Goal: Task Accomplishment & Management: Manage account settings

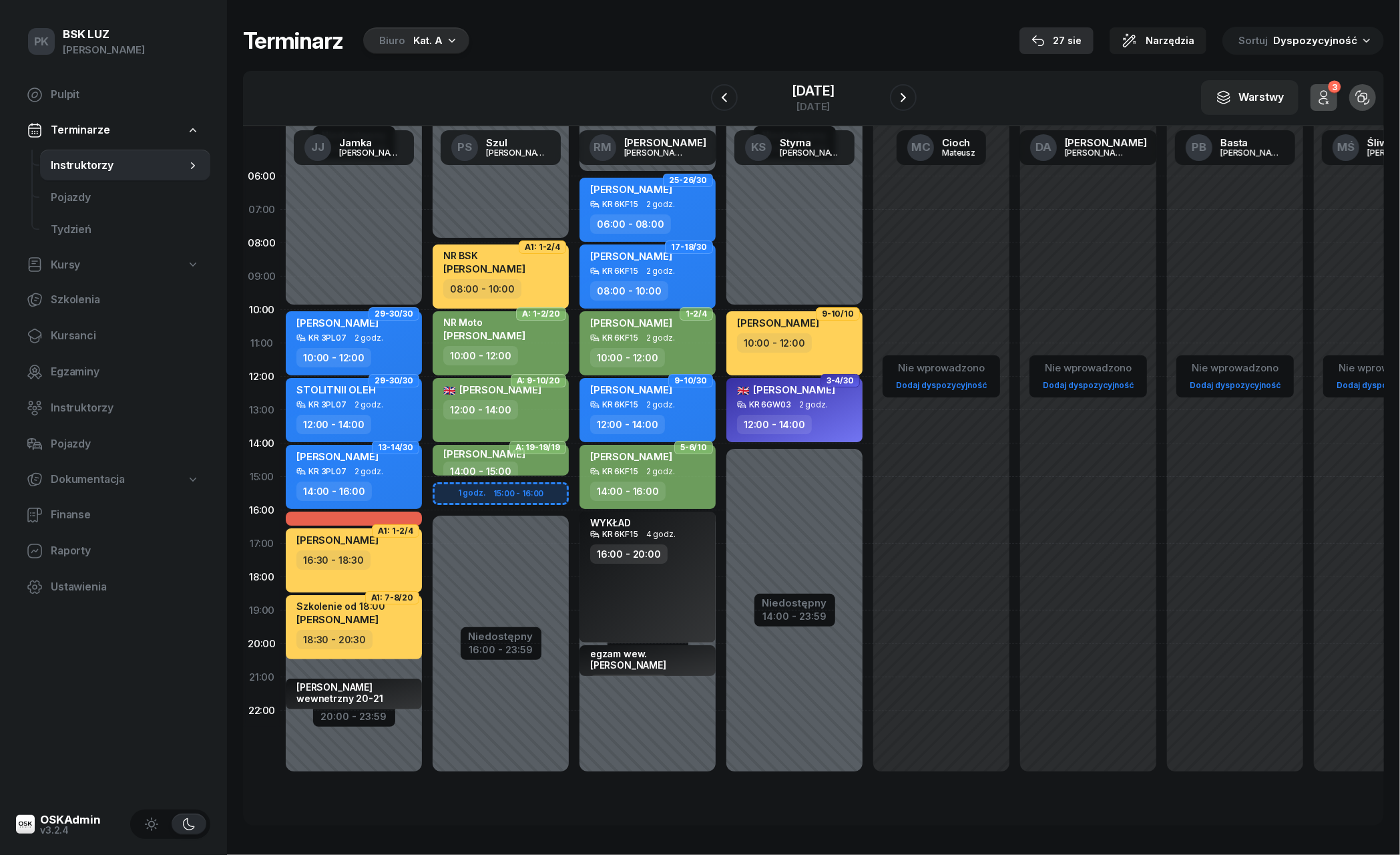
click at [1082, 38] on div "27 sie" at bounding box center [1056, 41] width 50 height 16
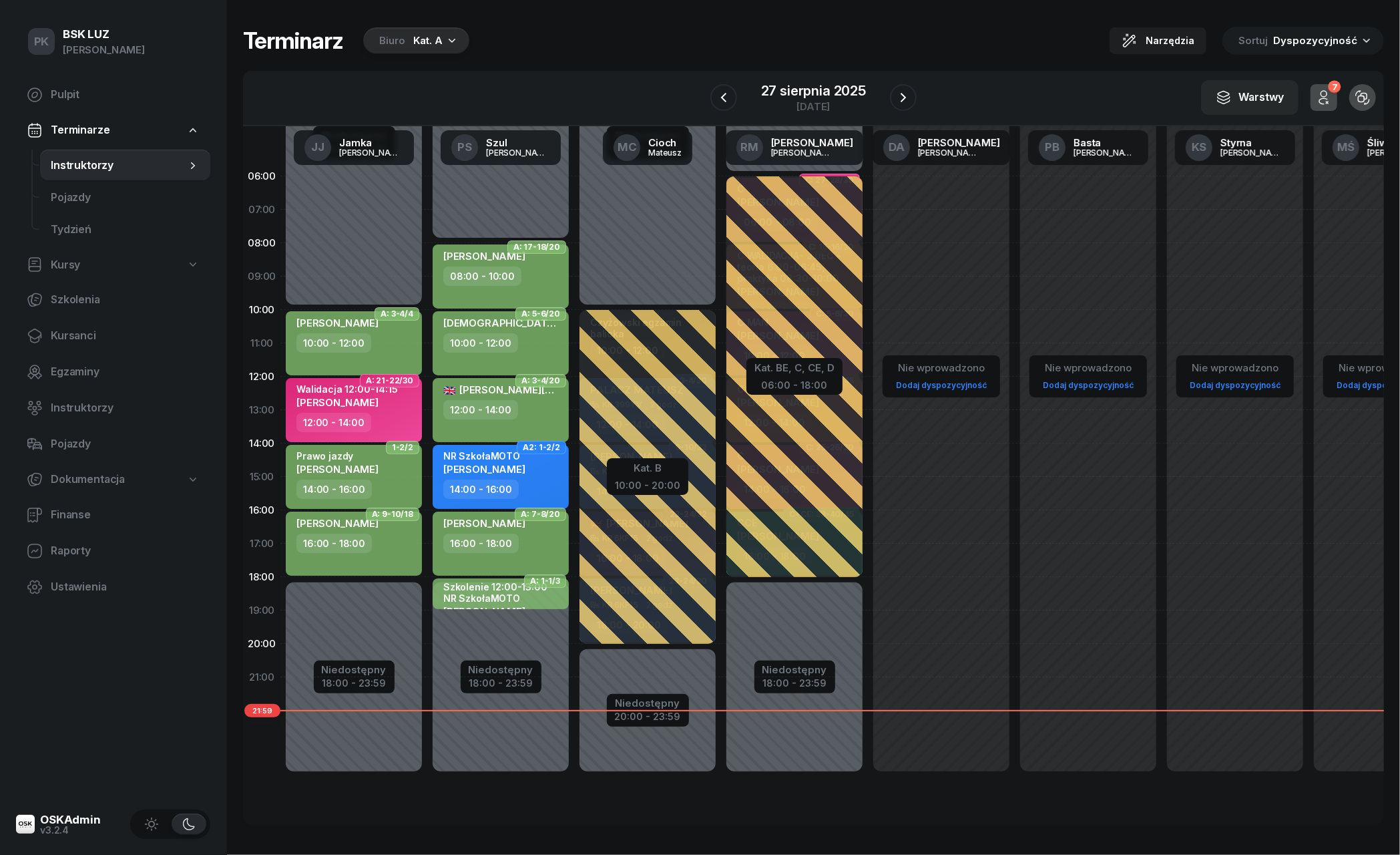
click at [427, 54] on div "Terminarz Biuro Kat. A Narzędzia Sortuj Dyspozycyjność W Wybierz AK [PERSON_NAM…" at bounding box center [814, 426] width 1141 height 852
click at [427, 43] on div "Kat. A" at bounding box center [428, 41] width 29 height 16
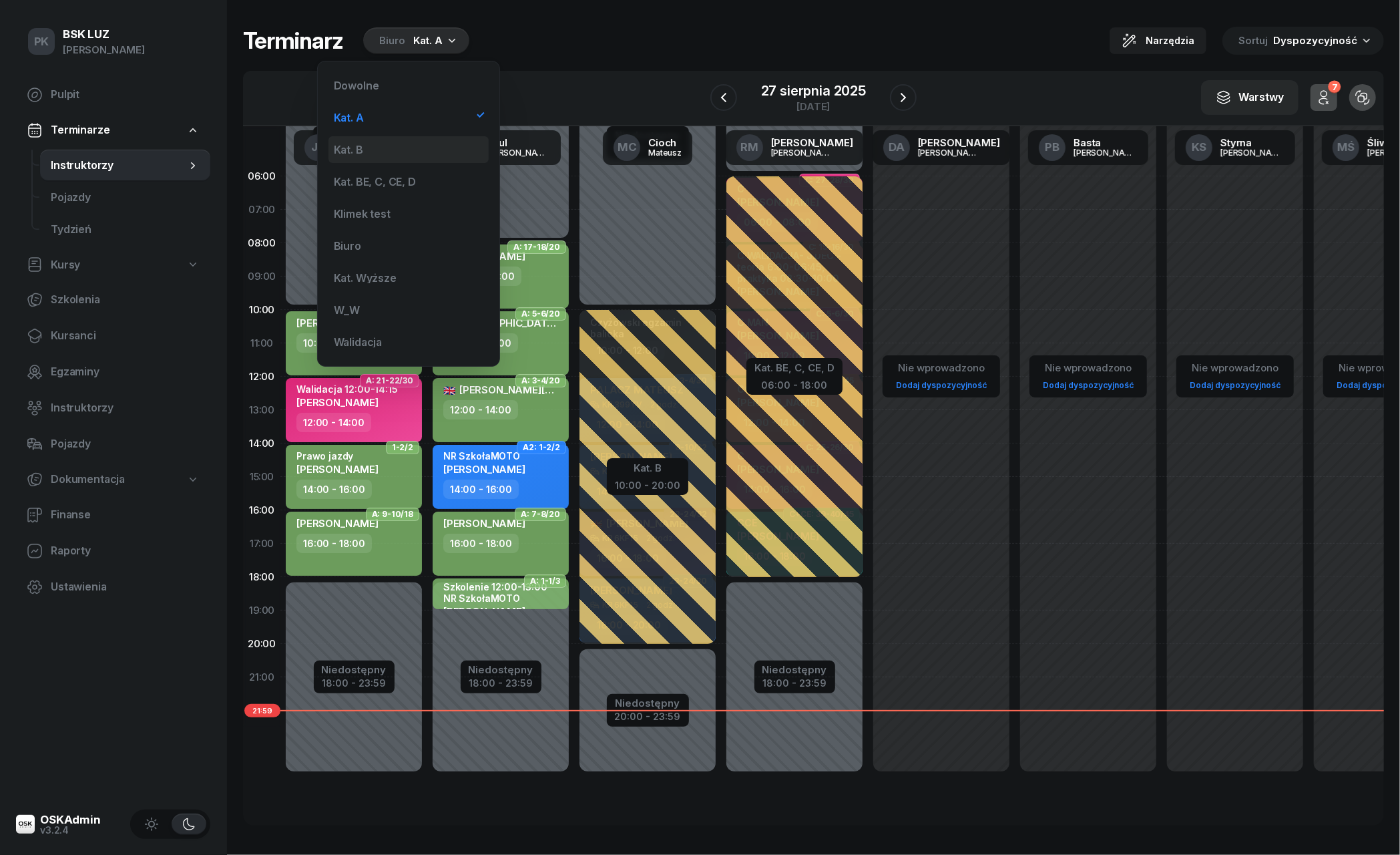
click at [382, 145] on div "Kat. B" at bounding box center [409, 149] width 160 height 26
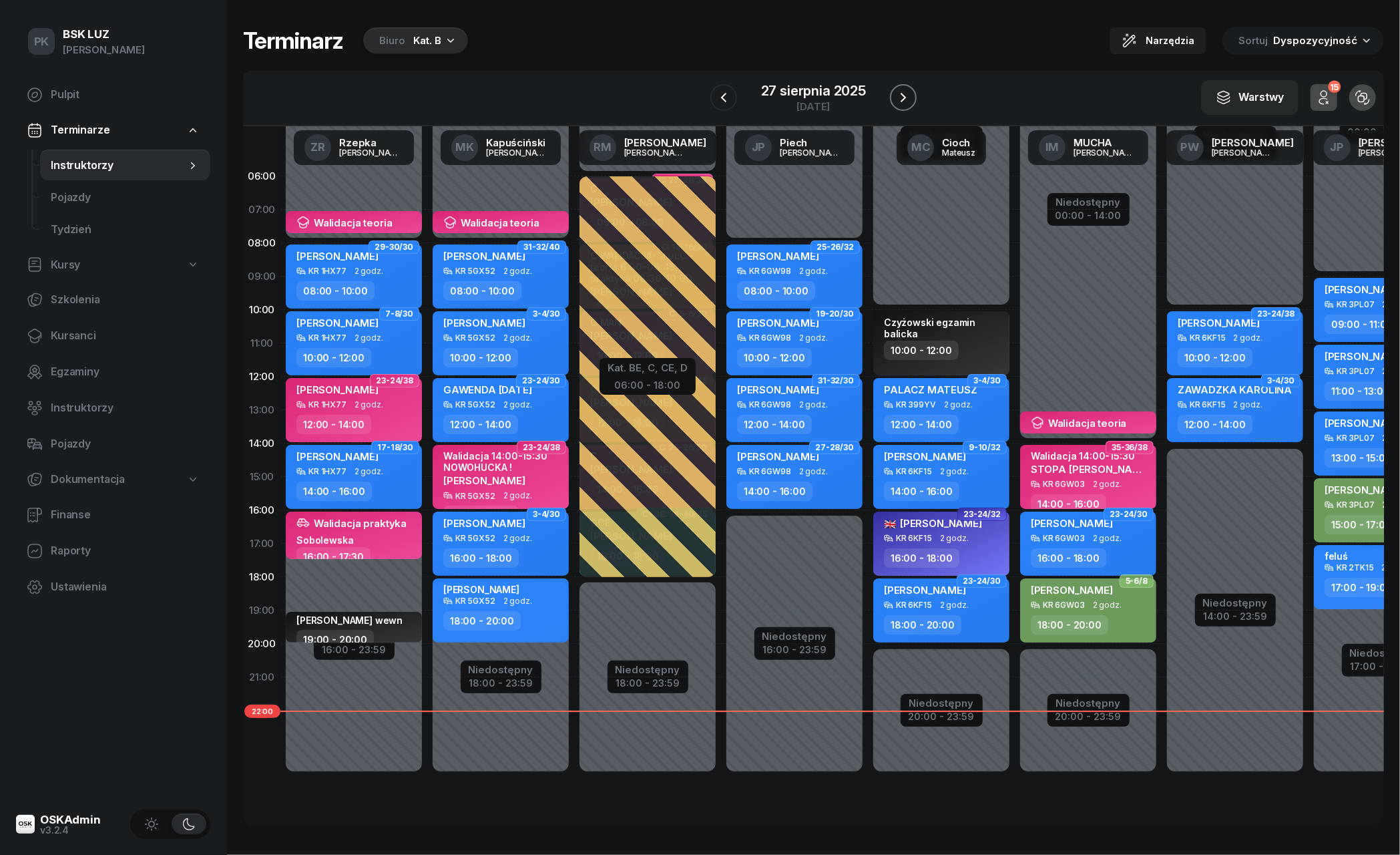
click at [899, 94] on icon "button" at bounding box center [903, 98] width 16 height 16
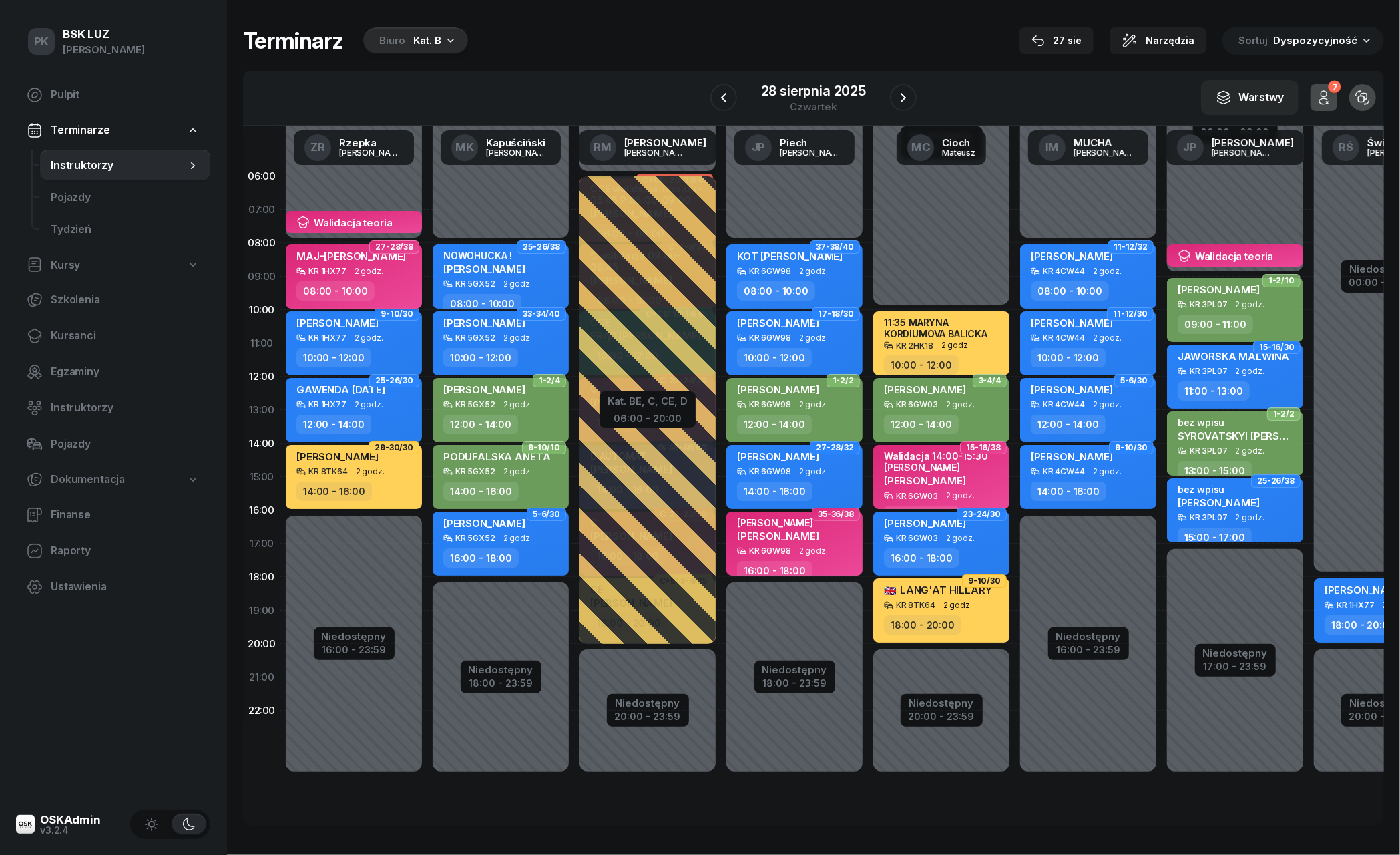
click at [356, 267] on span "2 godz." at bounding box center [369, 271] width 28 height 9
select select "08"
select select "10"
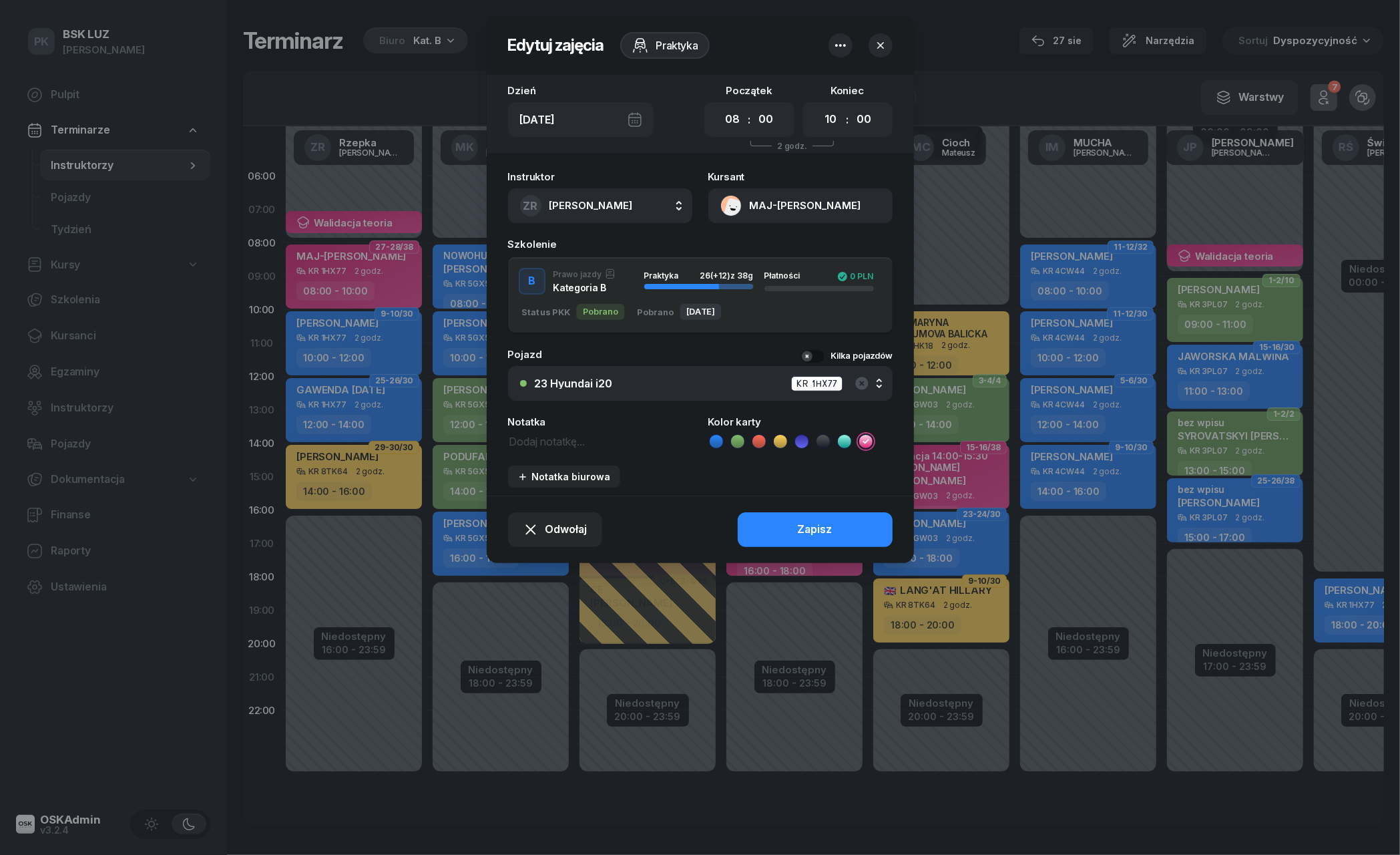
click at [564, 438] on textarea at bounding box center [600, 440] width 184 height 17
type textarea "Walidacja 8:00-9:30"
click at [779, 529] on button "Zapisz" at bounding box center [815, 530] width 155 height 35
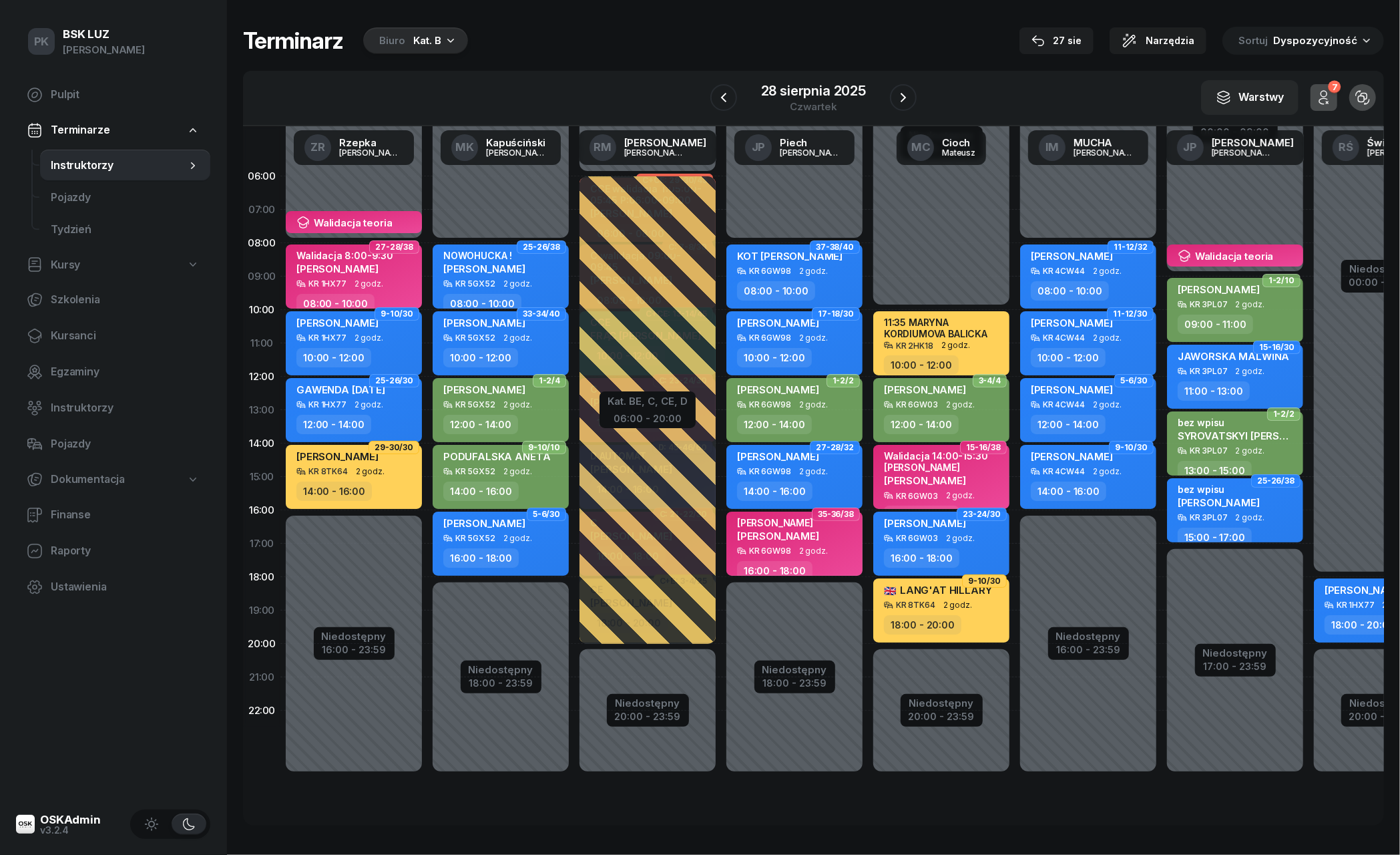
click at [809, 554] on div "BUR [PERSON_NAME] KR 6GW98 2 godz. 16:00 - 18:00" at bounding box center [794, 544] width 136 height 64
select select "16"
select select "18"
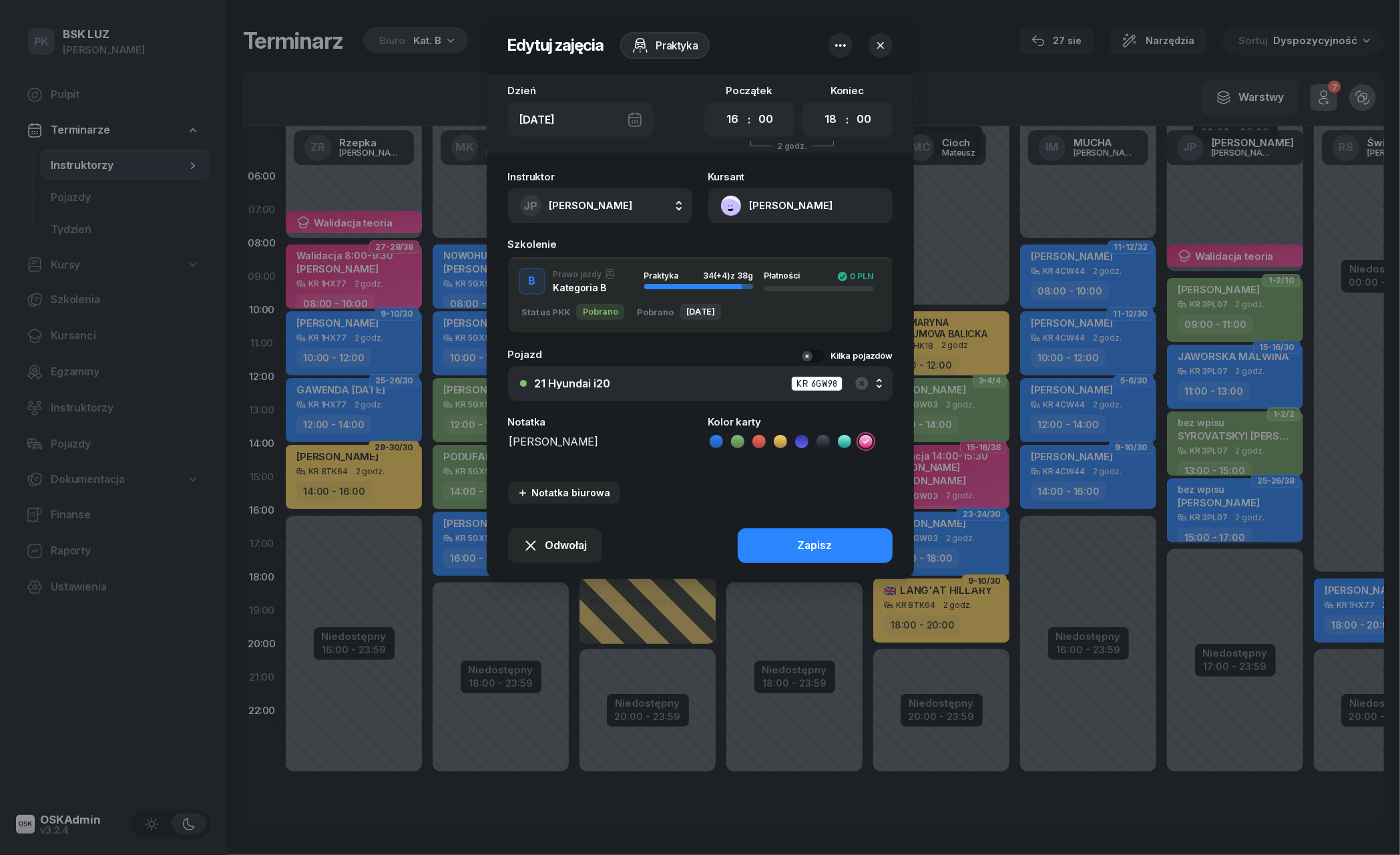
drag, startPoint x: 546, startPoint y: 447, endPoint x: 478, endPoint y: 431, distance: 69.9
click at [478, 431] on div "Edytuj zajęcia Praktyka Dzień [DATE] Początek 00 01 02 03 04 05 06 07 08 09 10 …" at bounding box center [700, 427] width 1400 height 855
click at [478, 431] on div at bounding box center [700, 427] width 1400 height 855
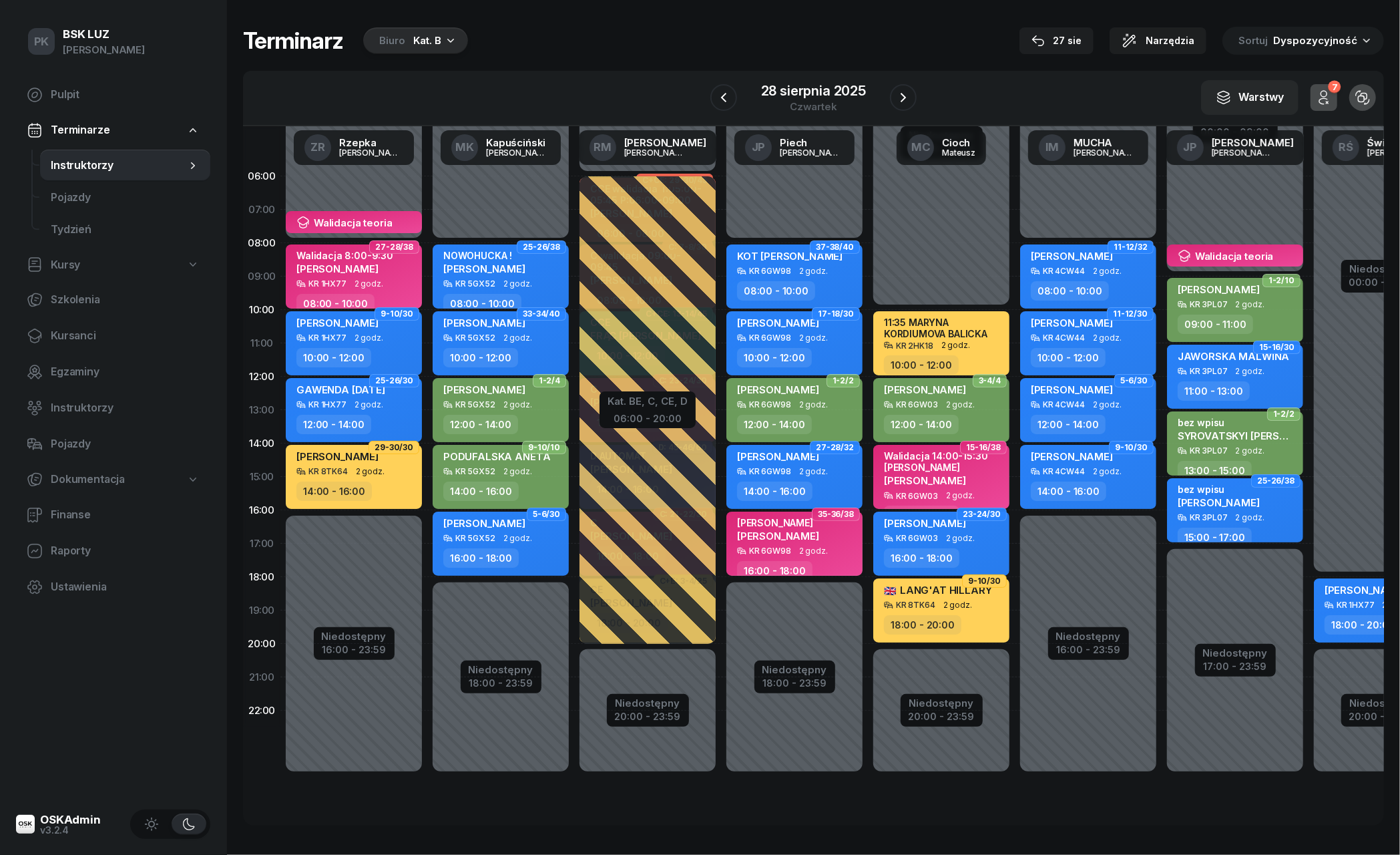
click at [758, 536] on span "[PERSON_NAME]" at bounding box center [778, 536] width 82 height 13
select select "16"
select select "18"
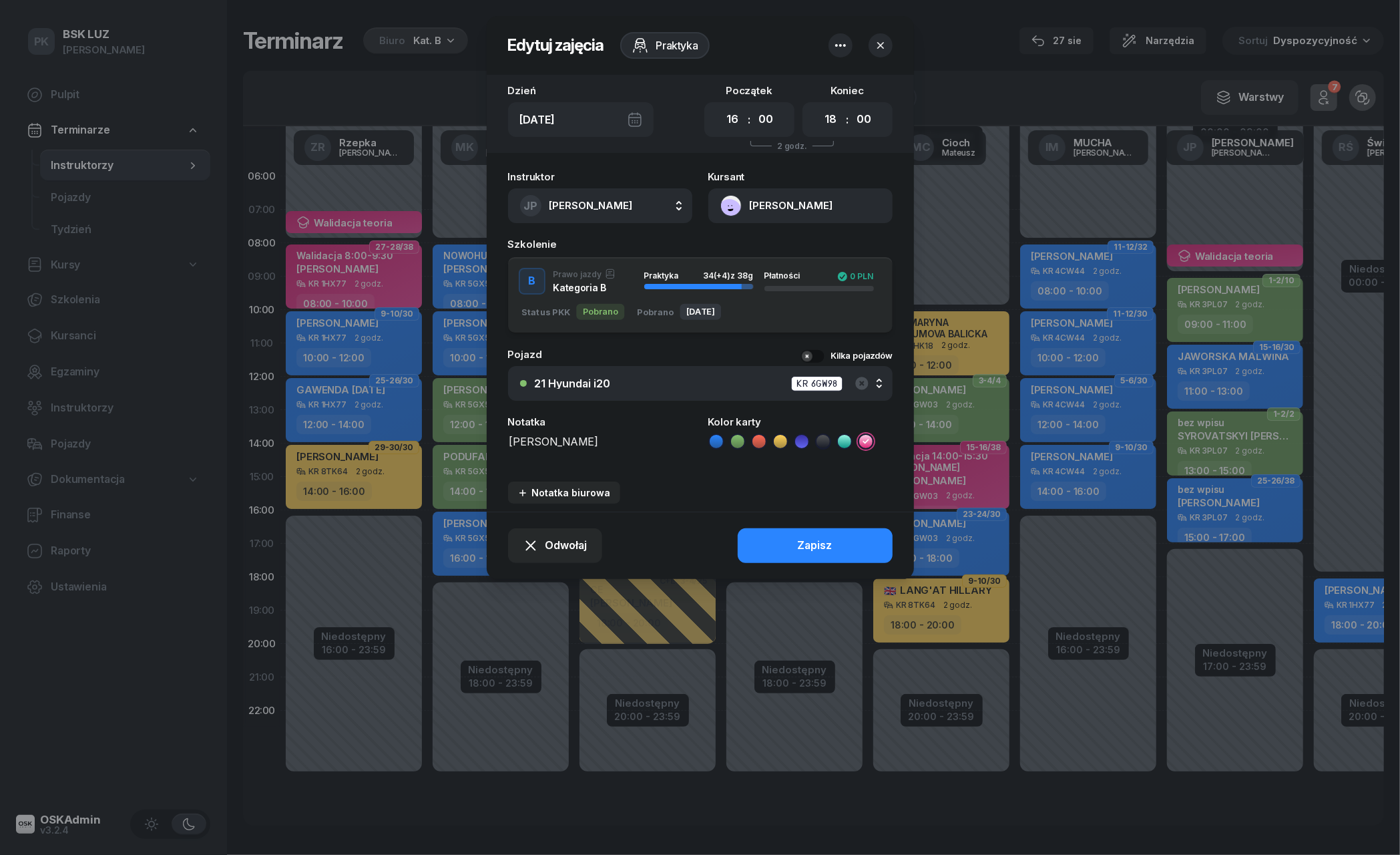
drag, startPoint x: 529, startPoint y: 429, endPoint x: 505, endPoint y: 429, distance: 24.0
click at [505, 429] on div "Instruktor JP [PERSON_NAME] AK [PERSON_NAME] BP [PERSON_NAME] DP [PERSON_NAME] …" at bounding box center [700, 337] width 427 height 348
drag, startPoint x: 529, startPoint y: 431, endPoint x: 518, endPoint y: 431, distance: 11.0
click at [518, 432] on textarea "[PERSON_NAME]" at bounding box center [600, 448] width 184 height 33
type textarea "Walidacja 16:00-17:30 [PERSON_NAME]"
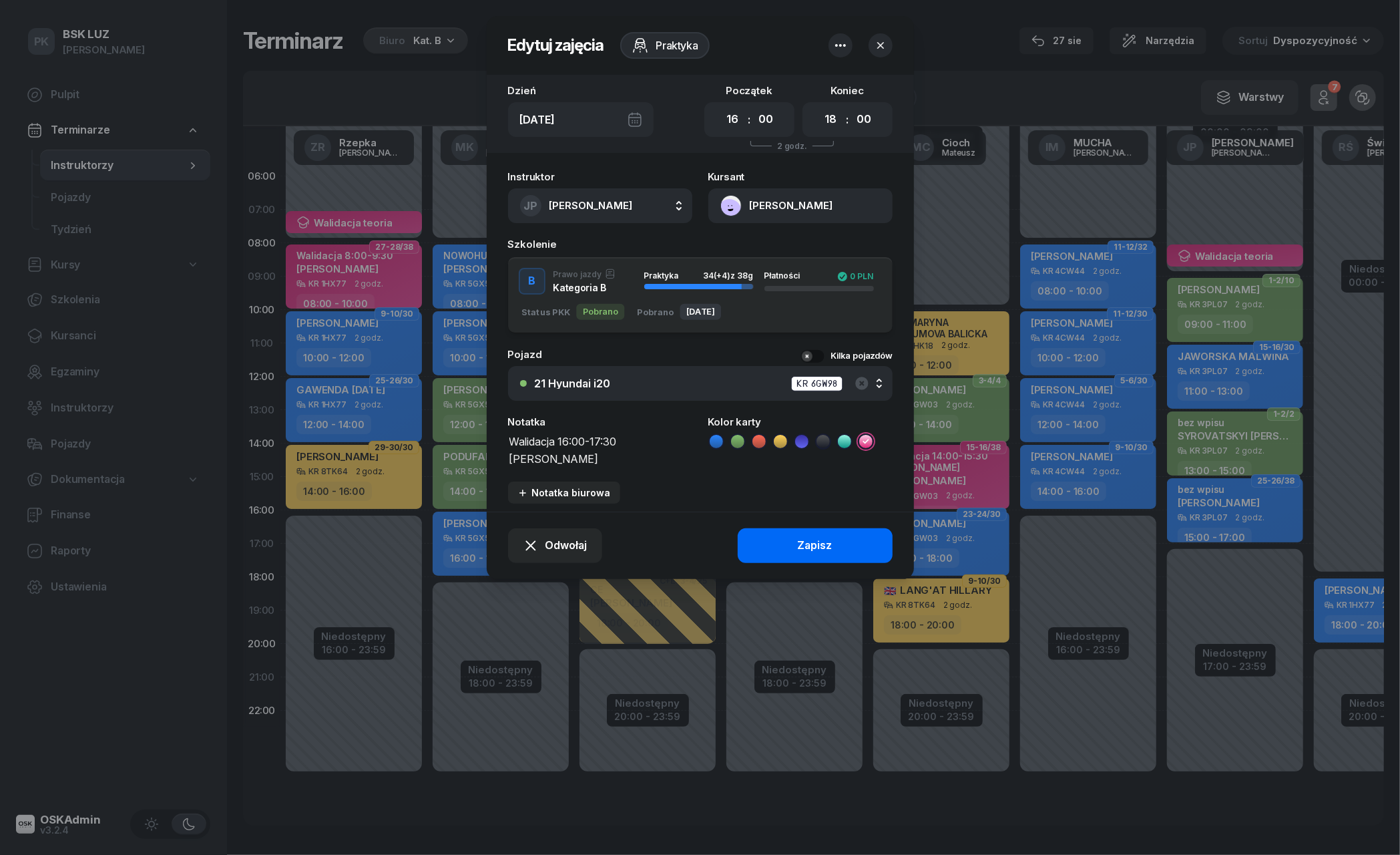
click at [781, 546] on button "Zapisz" at bounding box center [815, 545] width 155 height 35
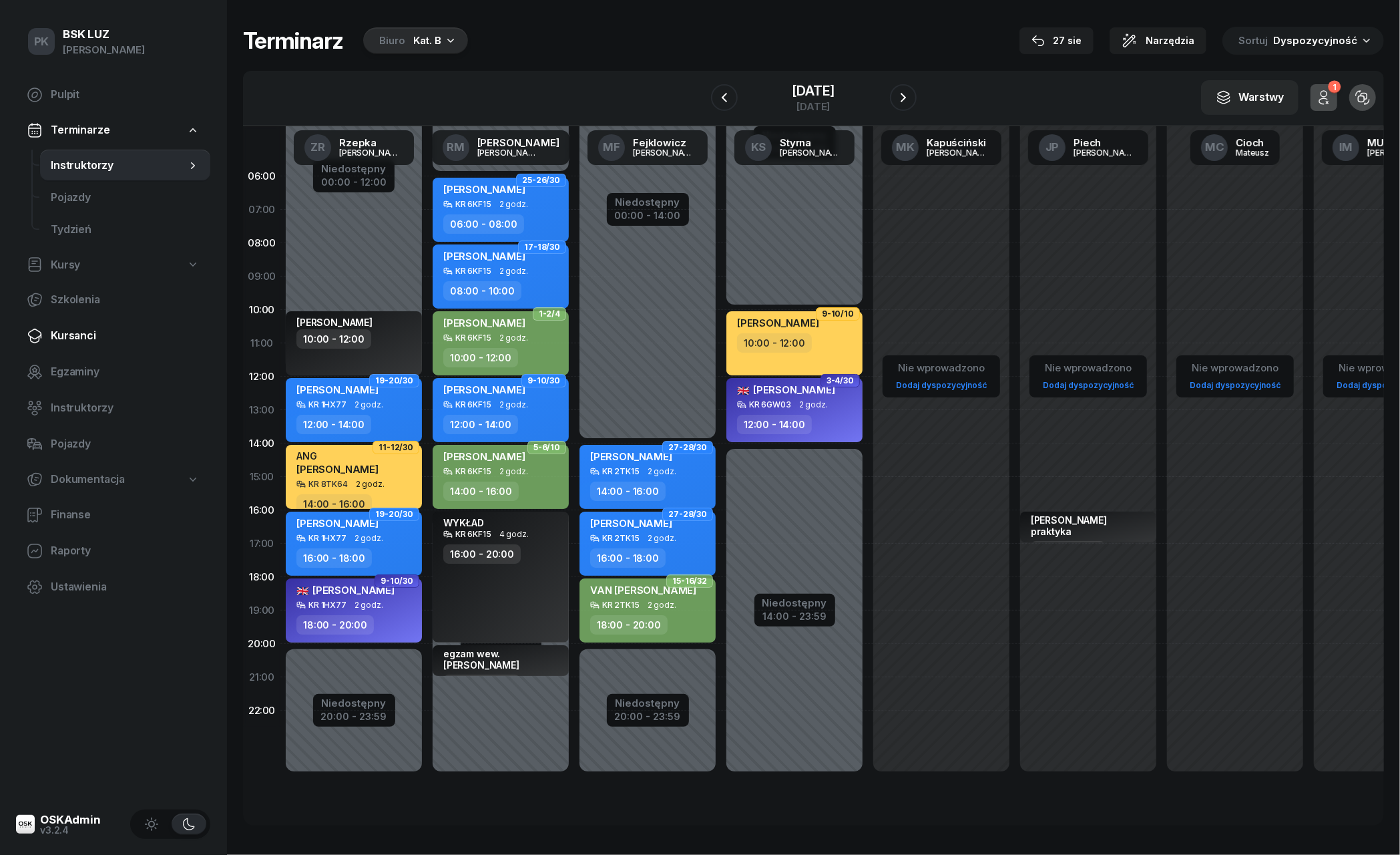
click at [87, 342] on span "Kursanci" at bounding box center [125, 336] width 149 height 18
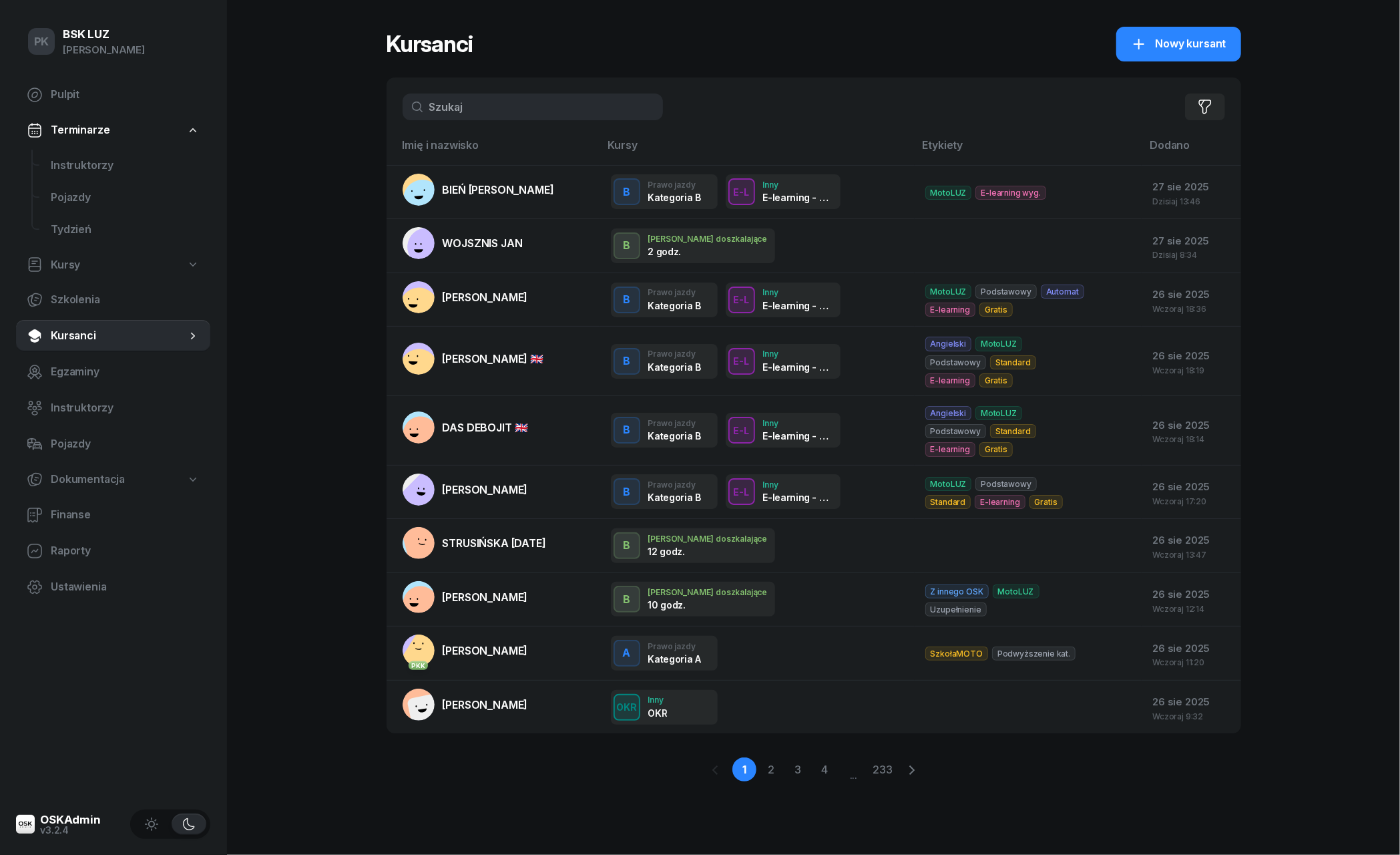
click at [468, 100] on input "text" at bounding box center [533, 106] width 260 height 26
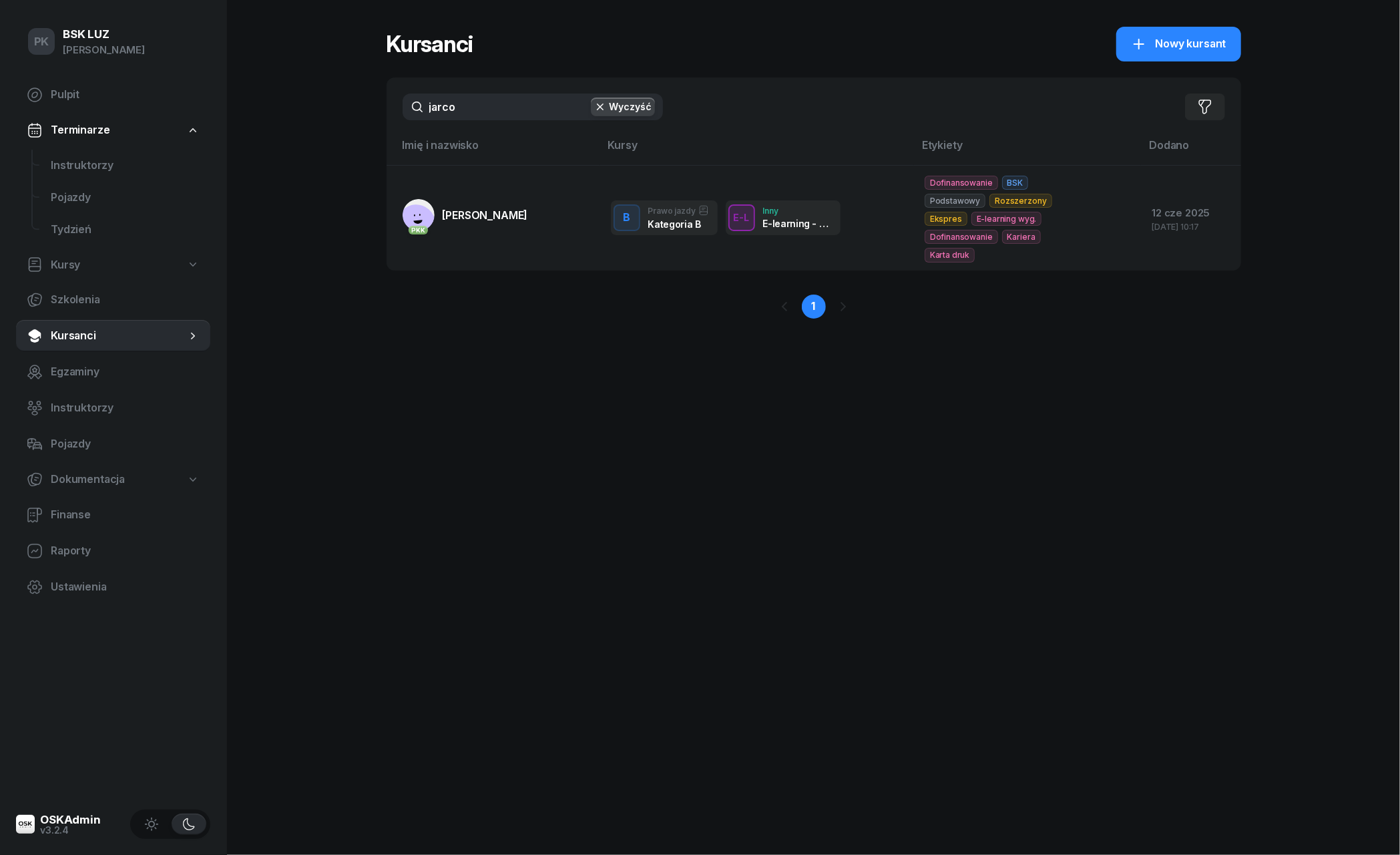
type input "jaro"
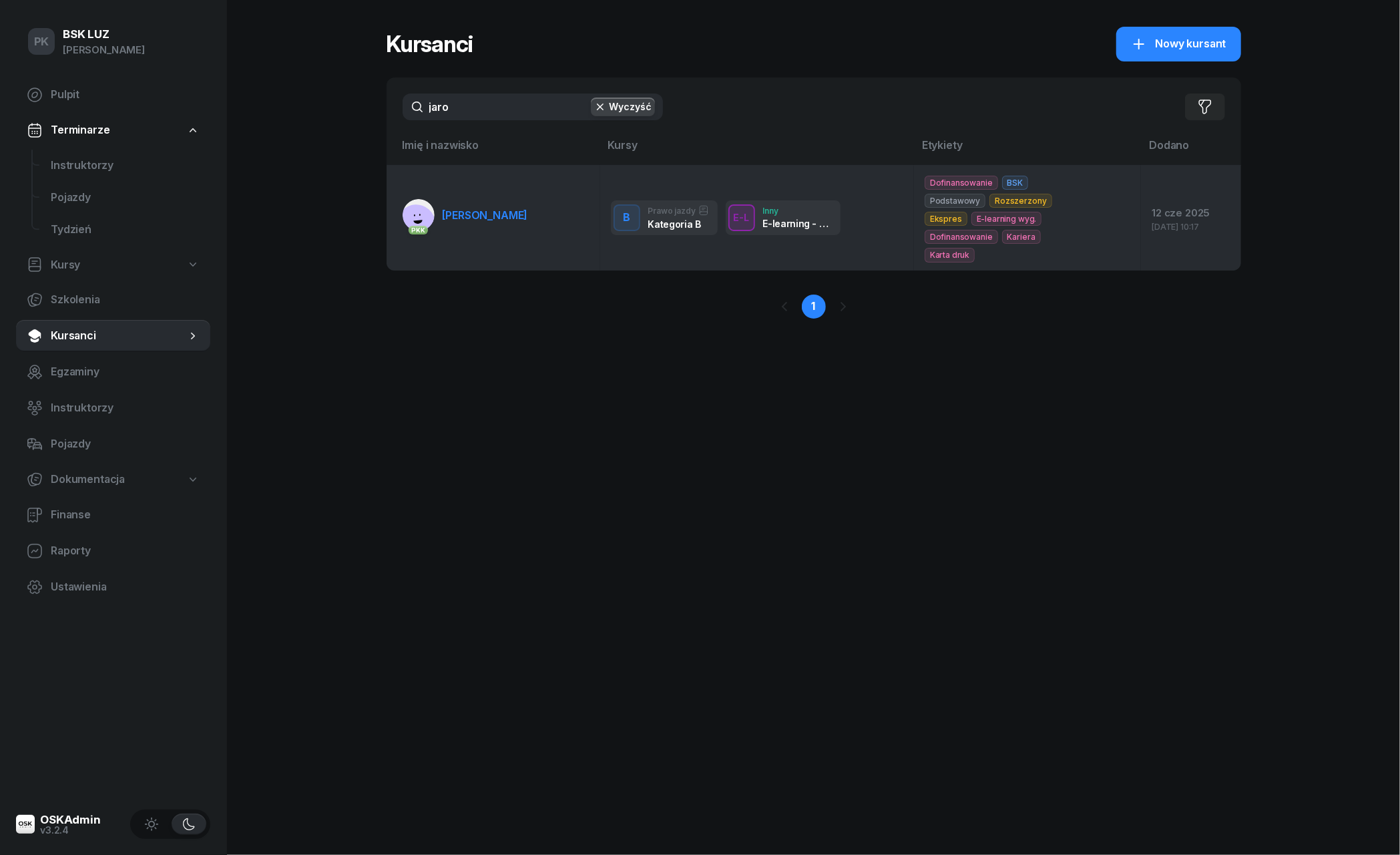
drag, startPoint x: 474, startPoint y: 126, endPoint x: 484, endPoint y: 199, distance: 73.7
click at [484, 199] on link "PKK JARCO JUSTYNA" at bounding box center [465, 215] width 125 height 32
